Goal: Find specific page/section: Find specific page/section

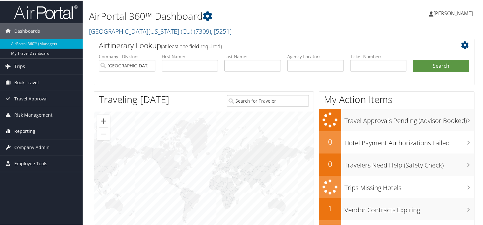
click at [27, 128] on span "Reporting" at bounding box center [24, 131] width 21 height 16
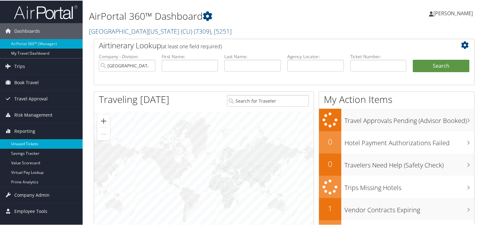
click at [29, 146] on link "Unused Tickets" at bounding box center [41, 144] width 83 height 10
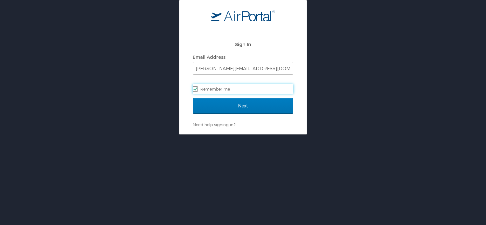
click at [224, 87] on label "Remember me" at bounding box center [243, 89] width 101 height 10
click at [197, 87] on input "Remember me" at bounding box center [195, 89] width 4 height 4
click at [223, 89] on label "Remember me" at bounding box center [243, 89] width 101 height 10
click at [197, 89] on input "Remember me" at bounding box center [195, 89] width 4 height 4
checkbox input "true"
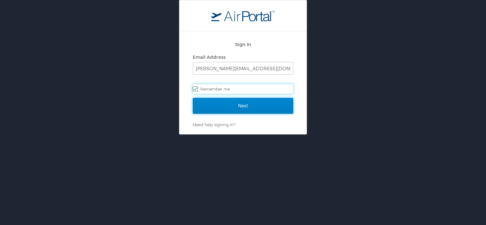
click at [218, 105] on input "Next" at bounding box center [243, 106] width 101 height 16
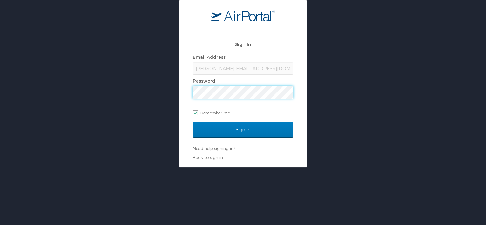
click at [193, 122] on input "Sign In" at bounding box center [243, 130] width 101 height 16
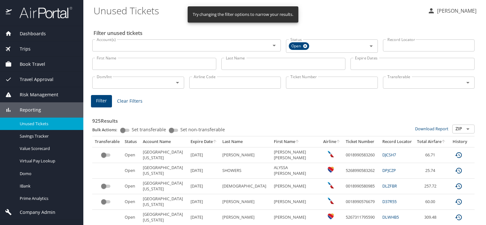
click at [275, 65] on input "Last Name" at bounding box center [283, 64] width 124 height 12
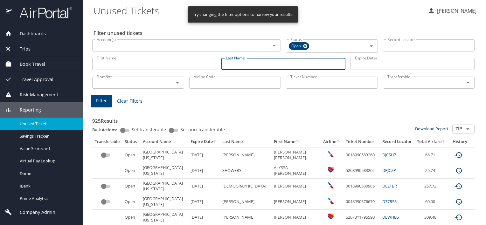
paste input "[PERSON_NAME]"
type input "[PERSON_NAME]"
click at [99, 102] on span "Filter" at bounding box center [101, 101] width 11 height 8
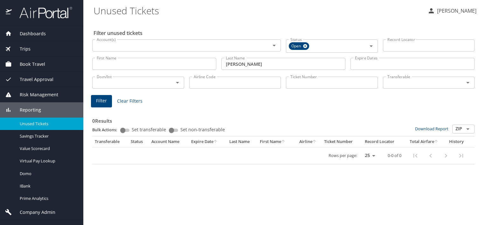
click at [36, 31] on span "Dashboards" at bounding box center [29, 33] width 34 height 7
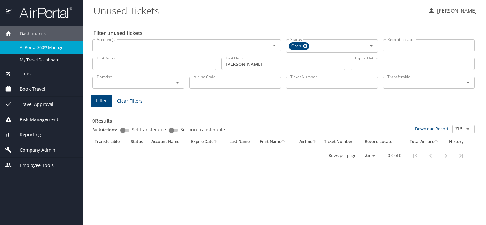
click at [51, 48] on span "AirPortal 360™ Manager" at bounding box center [48, 48] width 56 height 6
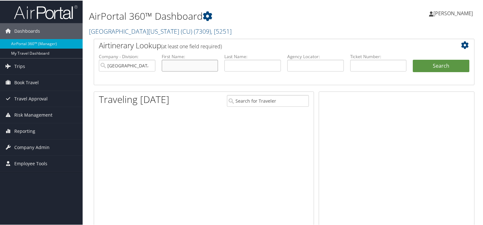
click at [178, 67] on input "text" at bounding box center [190, 65] width 57 height 12
paste input "[PERSON_NAME]"
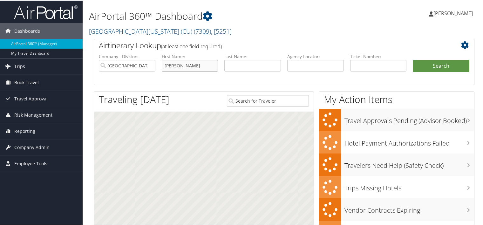
type input "Nils Halverson"
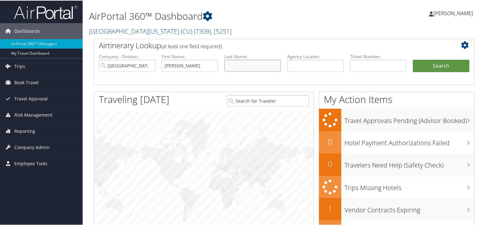
click at [246, 65] on input "text" at bounding box center [253, 65] width 57 height 12
paste input "Nils Halverson"
type input "Nils Halverson"
drag, startPoint x: 172, startPoint y: 65, endPoint x: 212, endPoint y: 66, distance: 40.1
click at [213, 65] on input "Nils Halverson" at bounding box center [190, 65] width 57 height 12
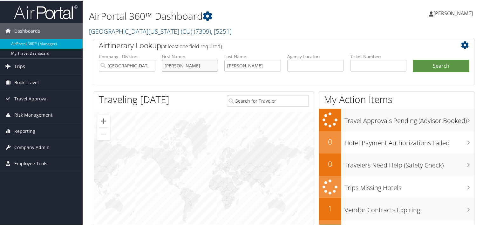
type input "Nils"
drag, startPoint x: 235, startPoint y: 65, endPoint x: 206, endPoint y: 63, distance: 29.0
click at [206, 63] on ul "Company - Division: University of Colorado (CU) First Name: Nils Last Name: Hal…" at bounding box center [284, 69] width 377 height 32
type input "Halverson"
click at [439, 66] on button "Search" at bounding box center [441, 65] width 57 height 13
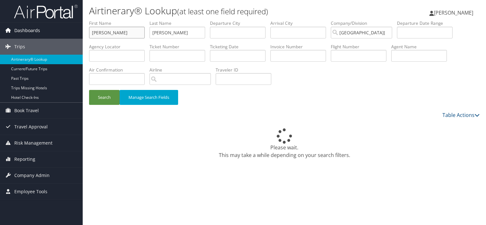
drag, startPoint x: 118, startPoint y: 32, endPoint x: 46, endPoint y: 25, distance: 72.5
click at [47, 26] on div "Dashboards AirPortal 360™ (Manager) My Travel Dashboard Trips Airtinerary® Look…" at bounding box center [243, 112] width 486 height 225
type input "n"
click at [89, 90] on button "Search" at bounding box center [104, 97] width 31 height 15
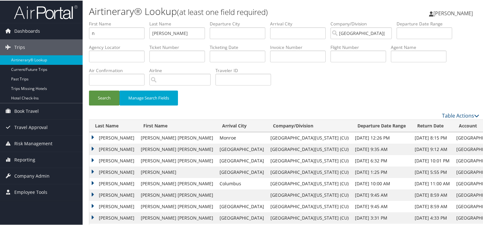
click at [110, 168] on td "[PERSON_NAME]" at bounding box center [113, 171] width 48 height 11
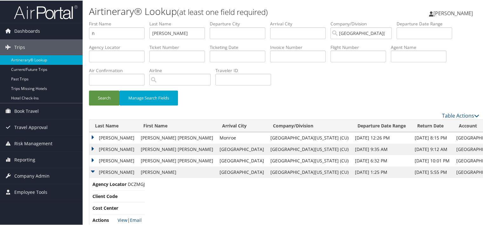
scroll to position [64, 0]
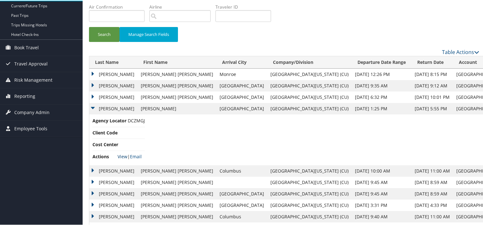
click at [120, 156] on link "View" at bounding box center [123, 156] width 10 height 6
click at [124, 154] on link "View" at bounding box center [123, 156] width 10 height 6
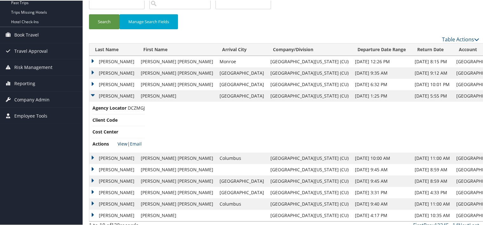
scroll to position [82, 0]
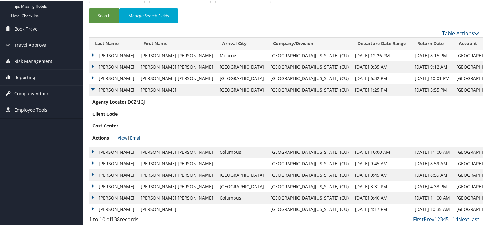
click at [101, 209] on td "HALVERSON" at bounding box center [113, 208] width 48 height 11
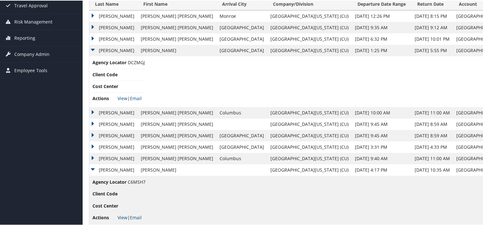
scroll to position [133, 0]
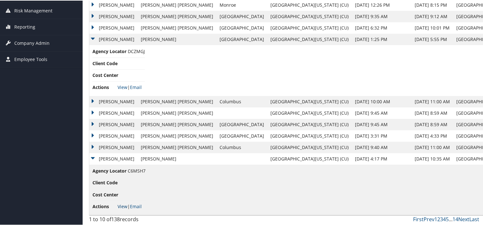
click at [120, 204] on link "View" at bounding box center [123, 206] width 10 height 6
click at [121, 205] on link "View" at bounding box center [123, 206] width 10 height 6
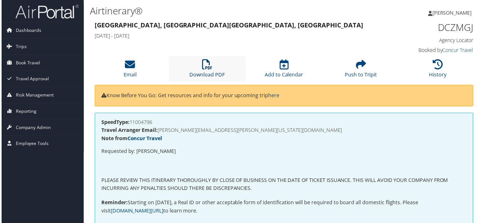
click at [205, 65] on icon at bounding box center [207, 64] width 10 height 10
click at [434, 69] on icon at bounding box center [439, 64] width 10 height 10
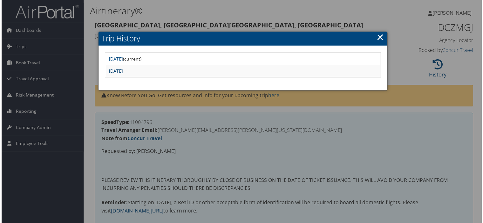
click at [122, 71] on link "[DATE]" at bounding box center [115, 71] width 14 height 6
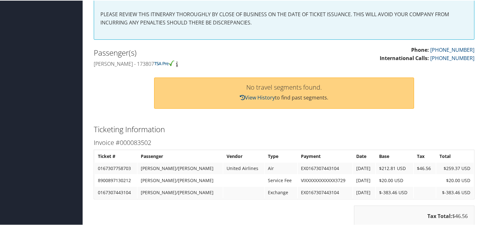
scroll to position [147, 0]
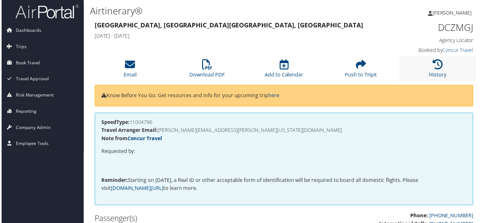
click at [427, 74] on li "History" at bounding box center [439, 69] width 78 height 26
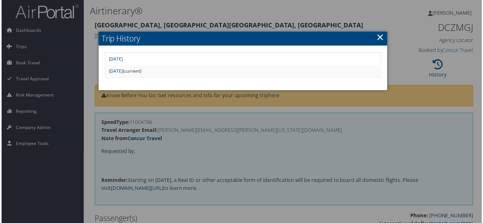
click at [122, 59] on link "Wed Sep 10 11:10:59 MDT 2025" at bounding box center [115, 59] width 14 height 6
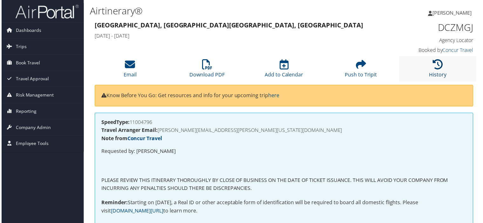
click at [439, 70] on icon at bounding box center [439, 64] width 10 height 10
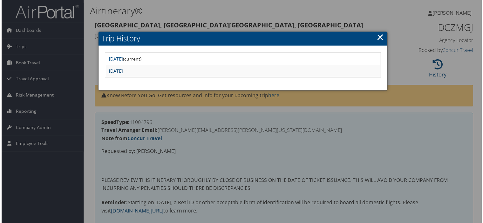
click at [122, 71] on link "Wed Sep 10 11:06:16 MDT 2025" at bounding box center [115, 71] width 14 height 6
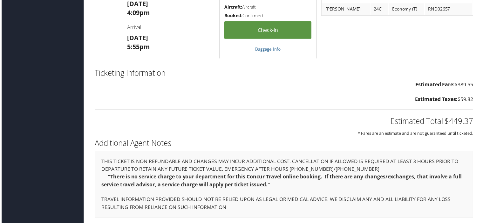
scroll to position [435, 0]
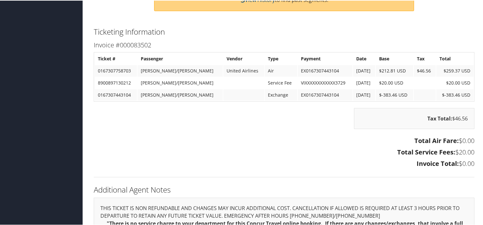
scroll to position [254, 0]
